Goal: Book appointment/travel/reservation

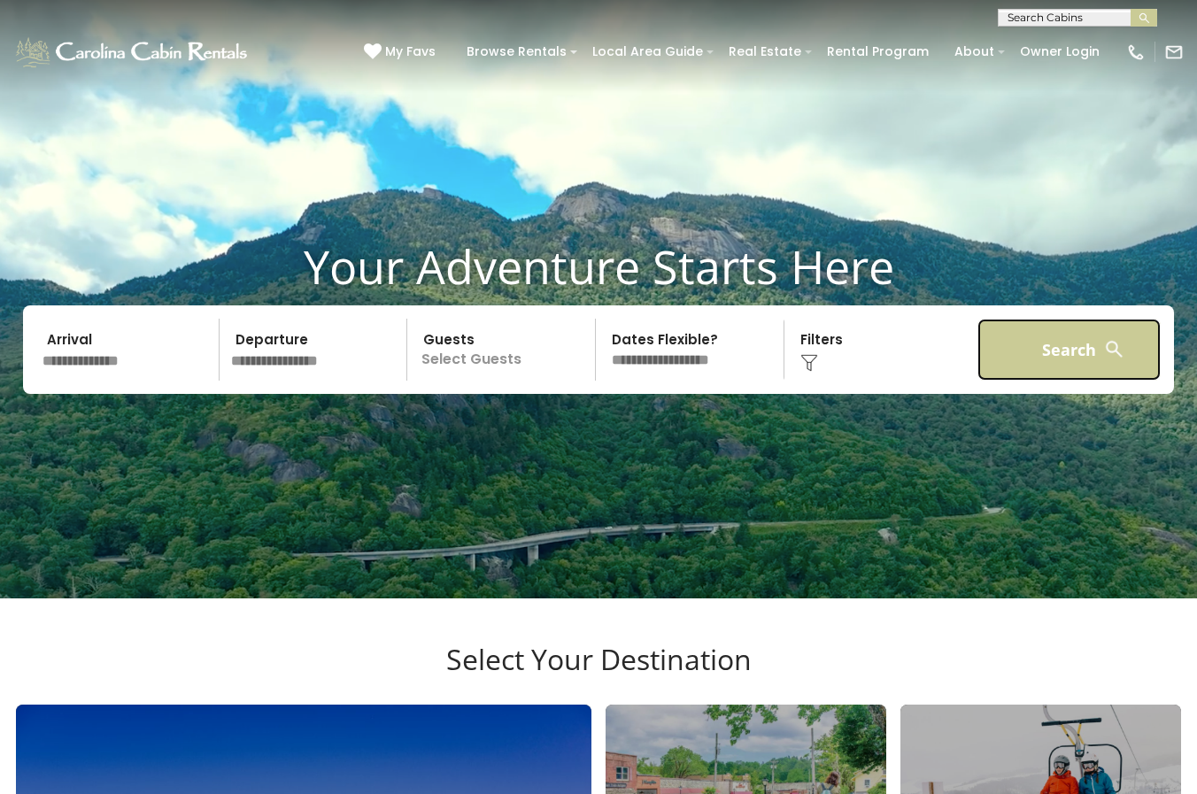
click at [1030, 373] on button "Search" at bounding box center [1068, 350] width 183 height 62
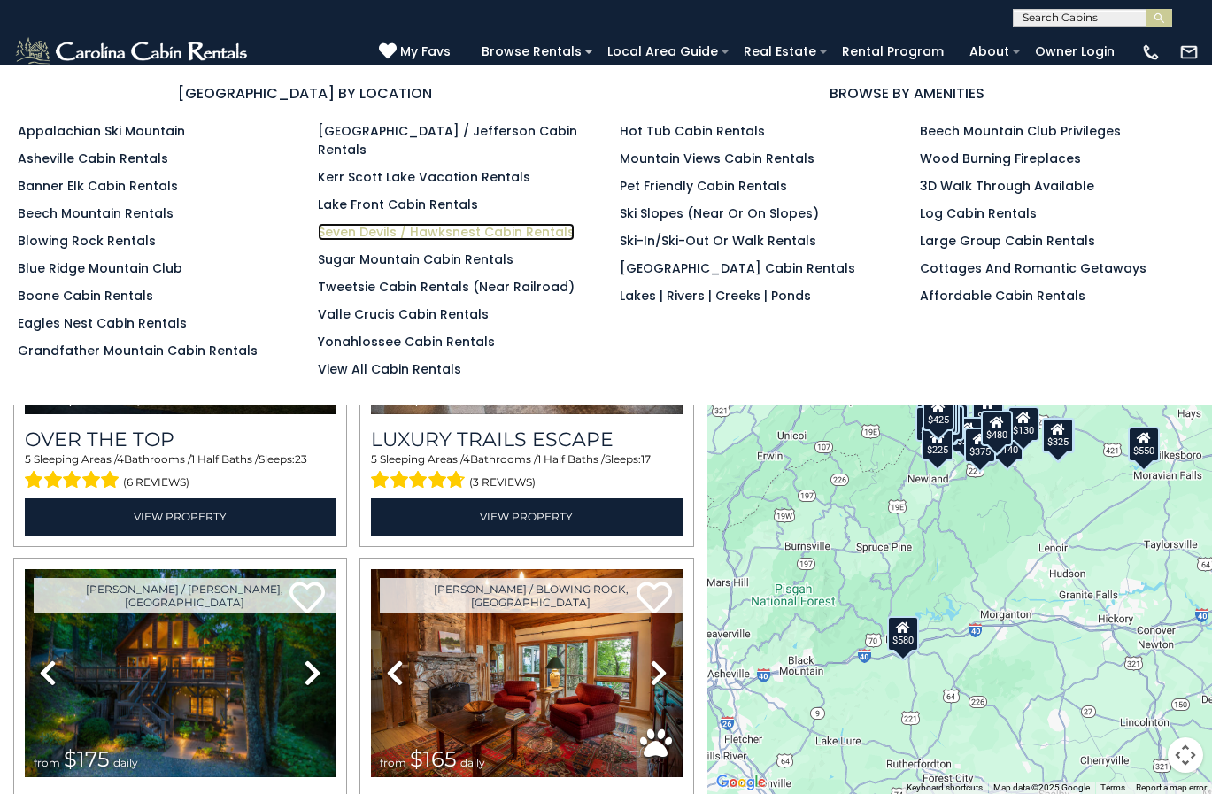
click at [383, 223] on link "Seven Devils / Hawksnest Cabin Rentals" at bounding box center [446, 232] width 257 height 18
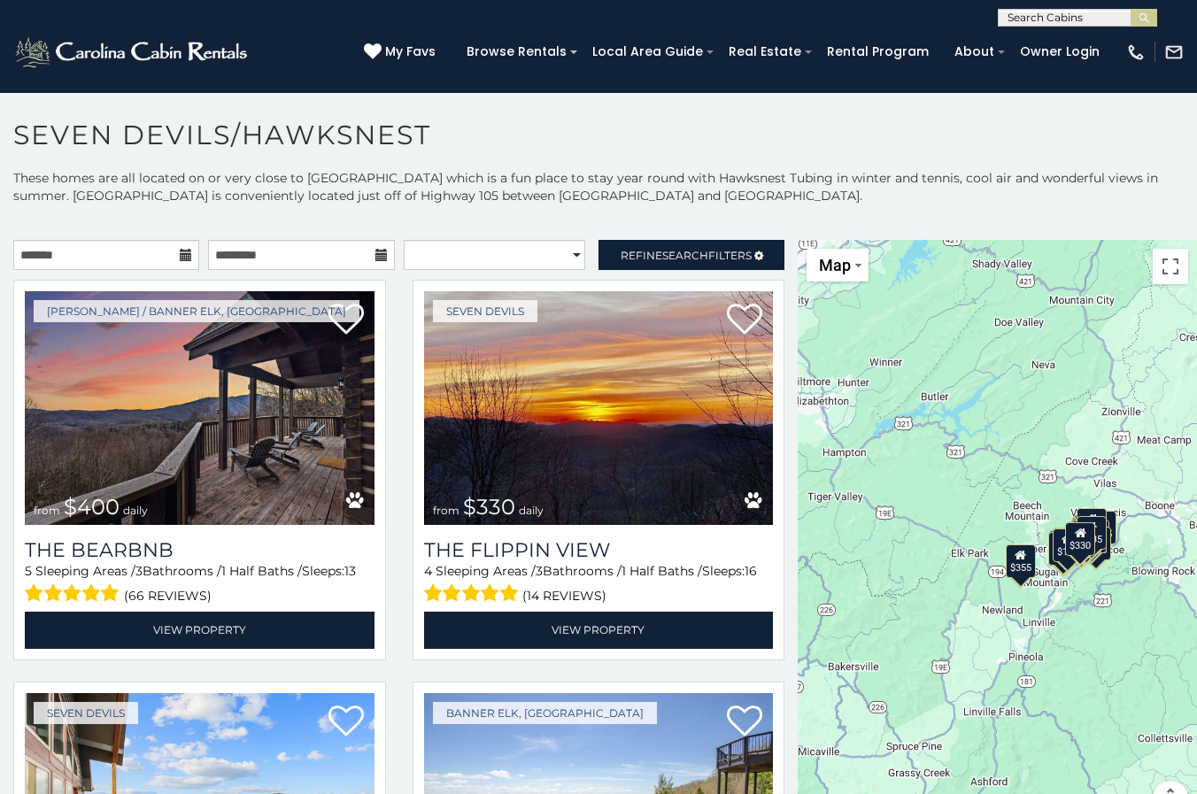
scroll to position [1986, 0]
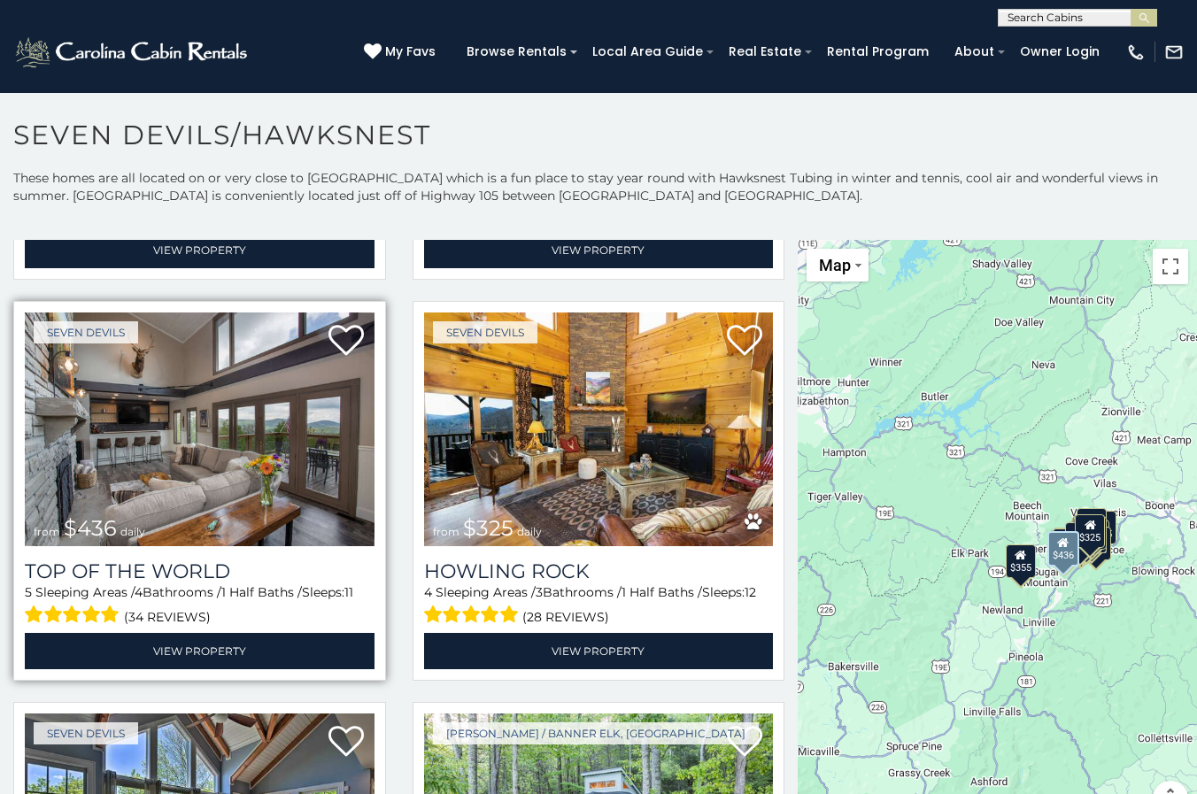
click at [196, 409] on img at bounding box center [200, 429] width 350 height 234
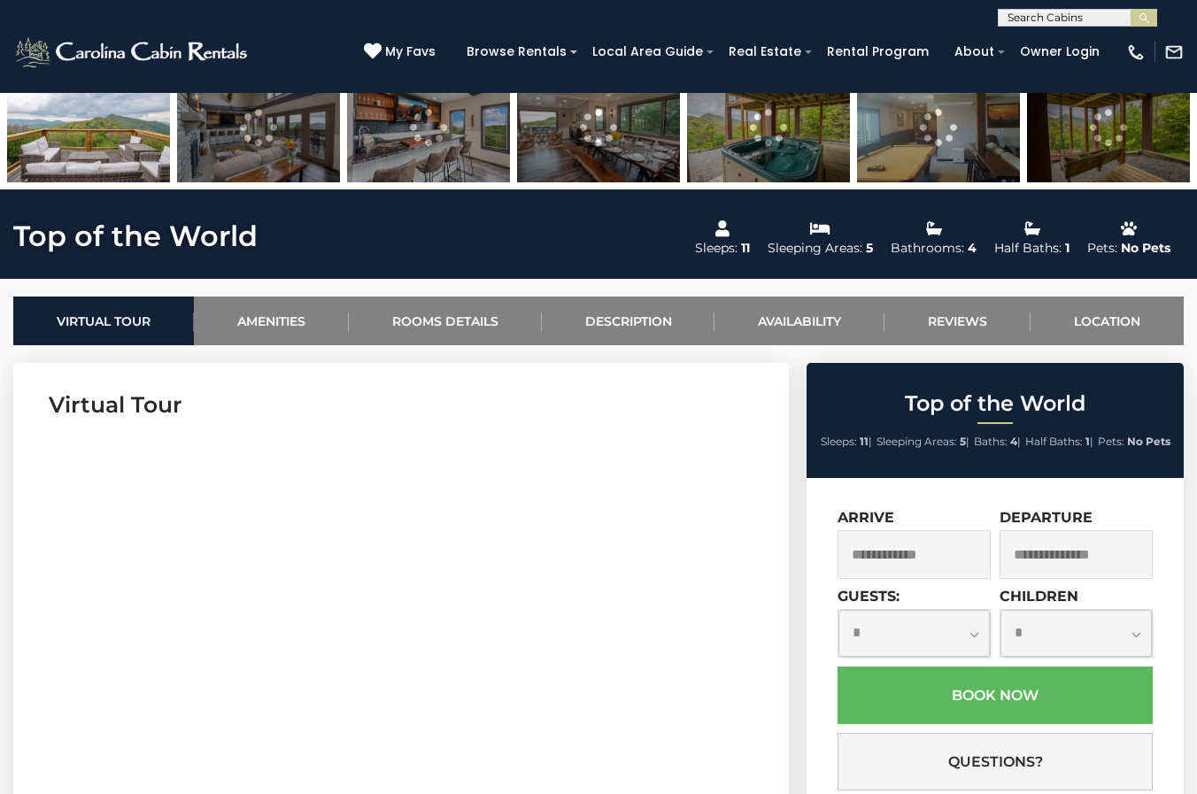
scroll to position [504, 0]
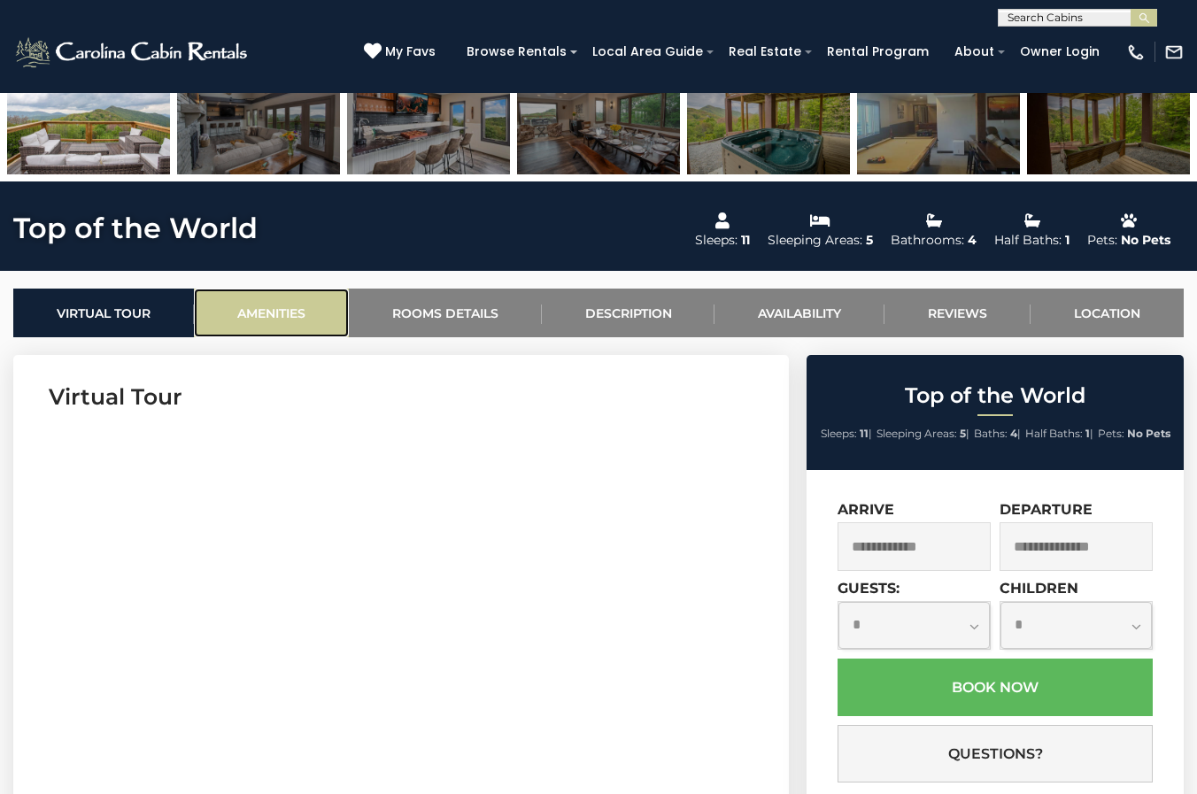
click at [273, 307] on link "Amenities" at bounding box center [271, 313] width 155 height 49
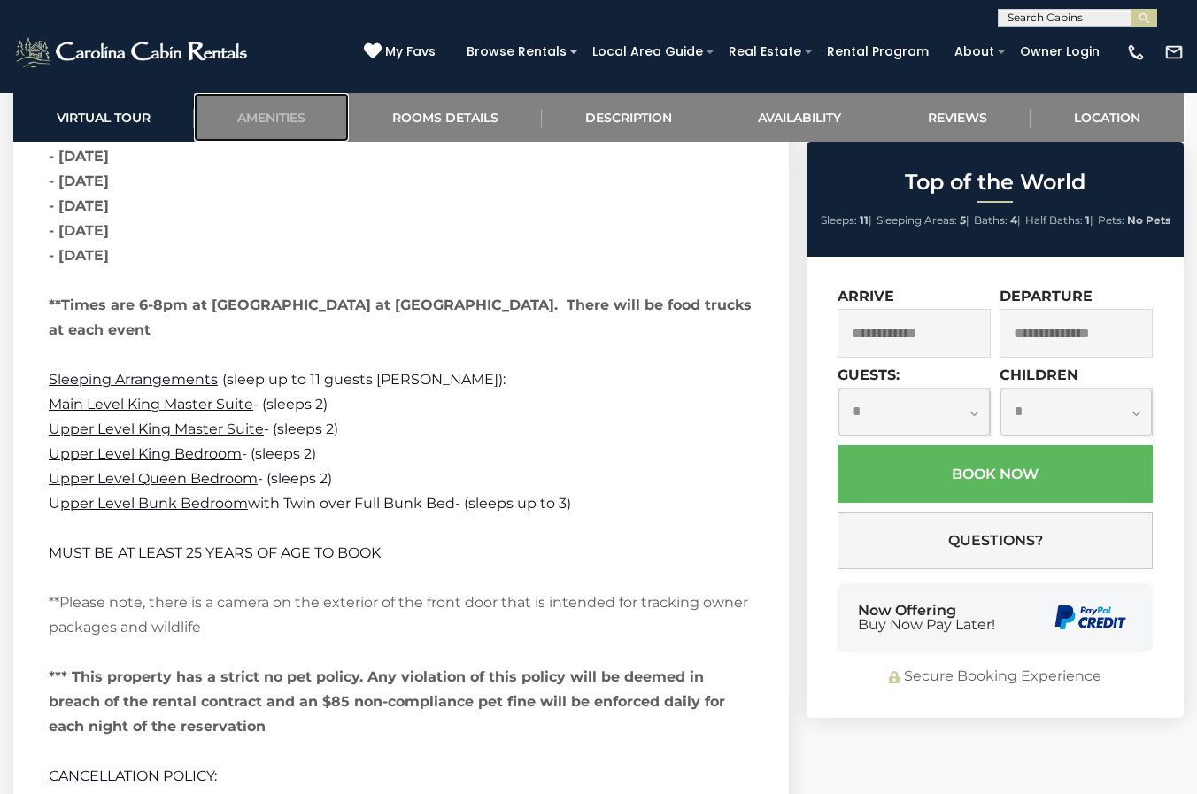
scroll to position [3794, 0]
